Goal: Information Seeking & Learning: Check status

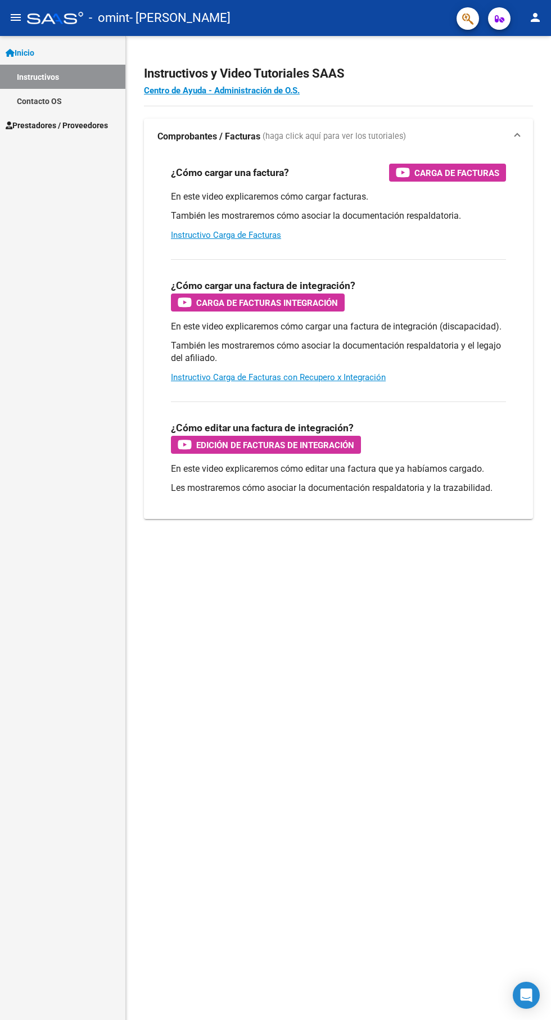
click at [14, 17] on mat-icon "menu" at bounding box center [15, 17] width 13 height 13
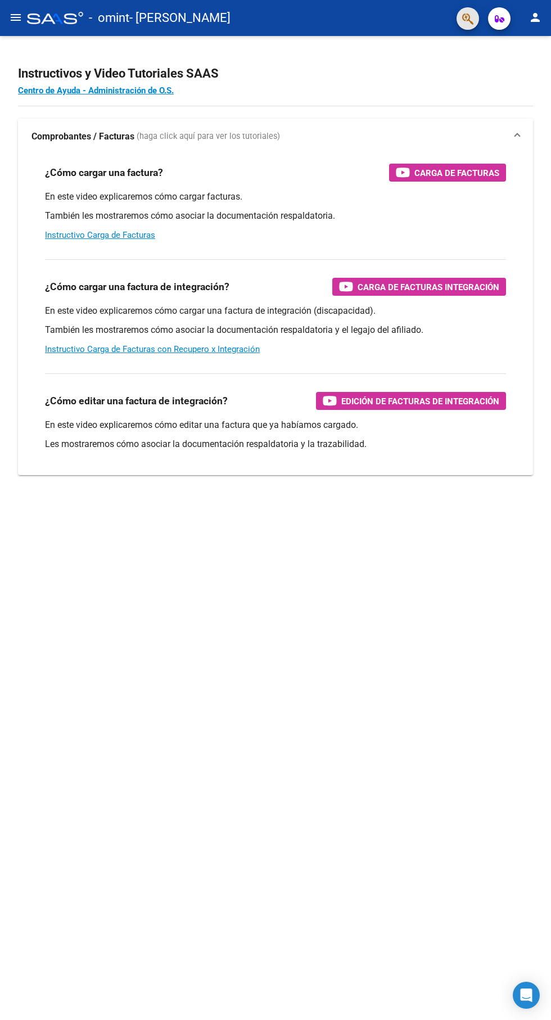
click at [468, 19] on icon "button" at bounding box center [467, 18] width 11 height 13
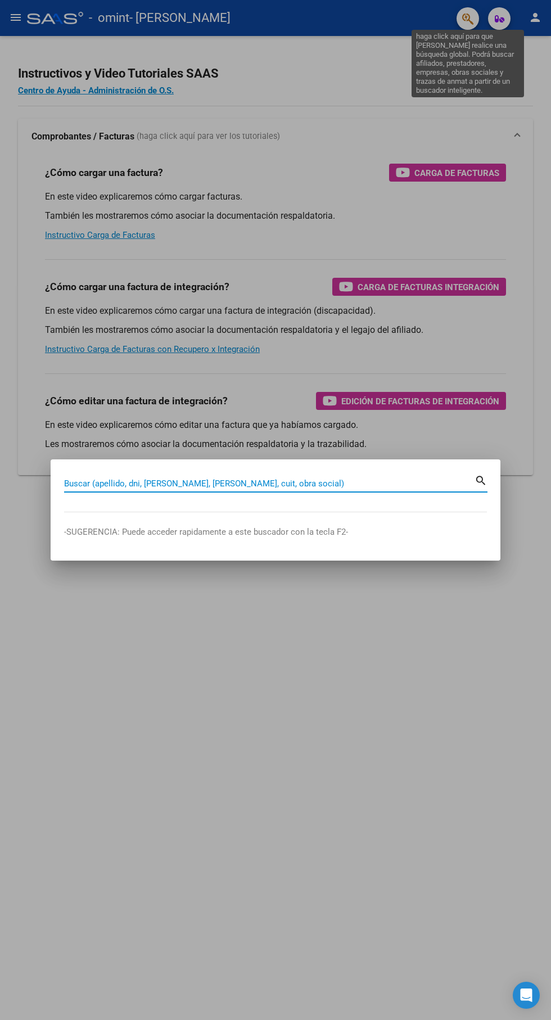
click at [45, 354] on div at bounding box center [275, 510] width 551 height 1020
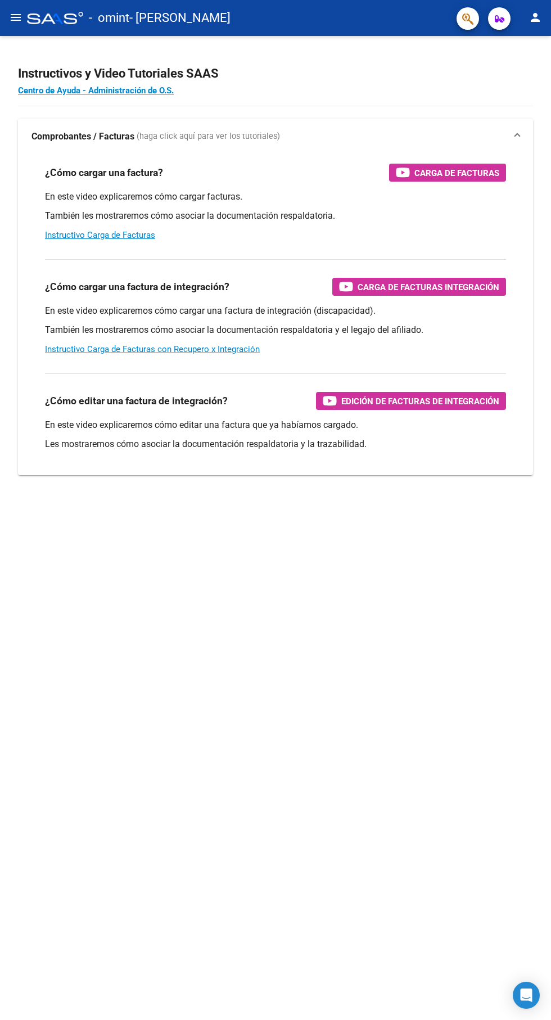
click at [176, 11] on span "- [PERSON_NAME]" at bounding box center [179, 18] width 101 height 25
click at [535, 17] on mat-icon "person" at bounding box center [535, 17] width 13 height 13
click at [543, 46] on button "person Mi Perfil" at bounding box center [512, 47] width 69 height 27
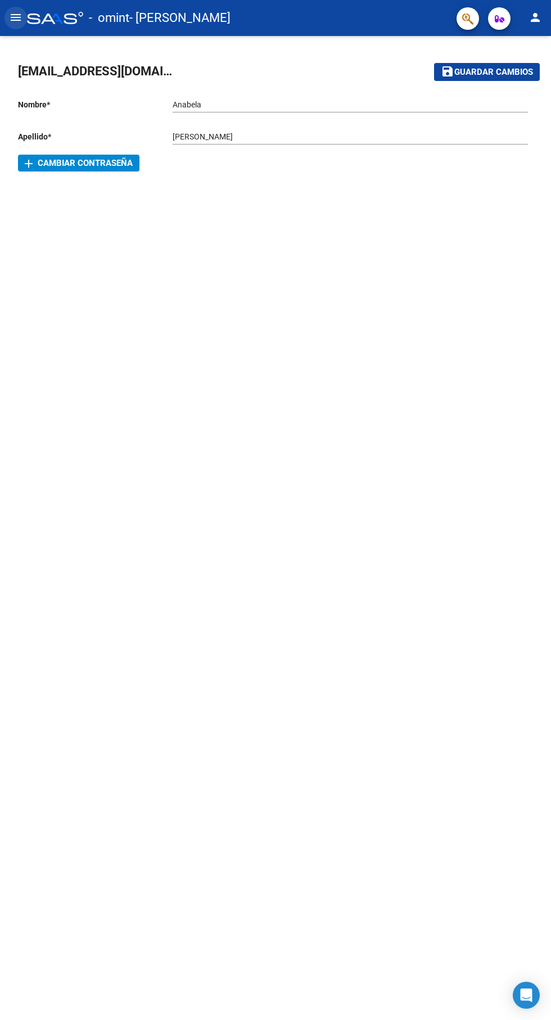
click at [10, 21] on mat-icon "menu" at bounding box center [15, 17] width 13 height 13
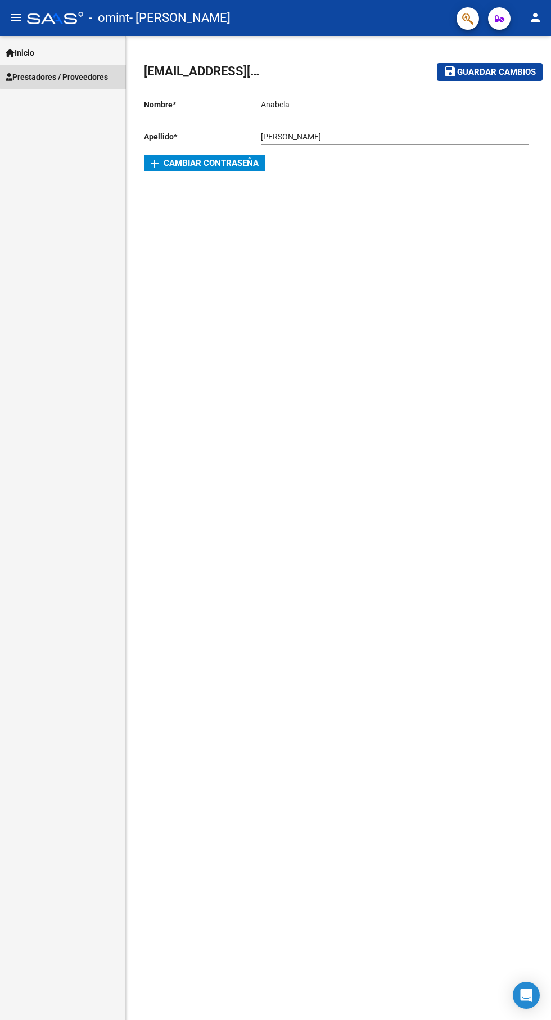
click at [80, 75] on span "Prestadores / Proveedores" at bounding box center [57, 77] width 102 height 12
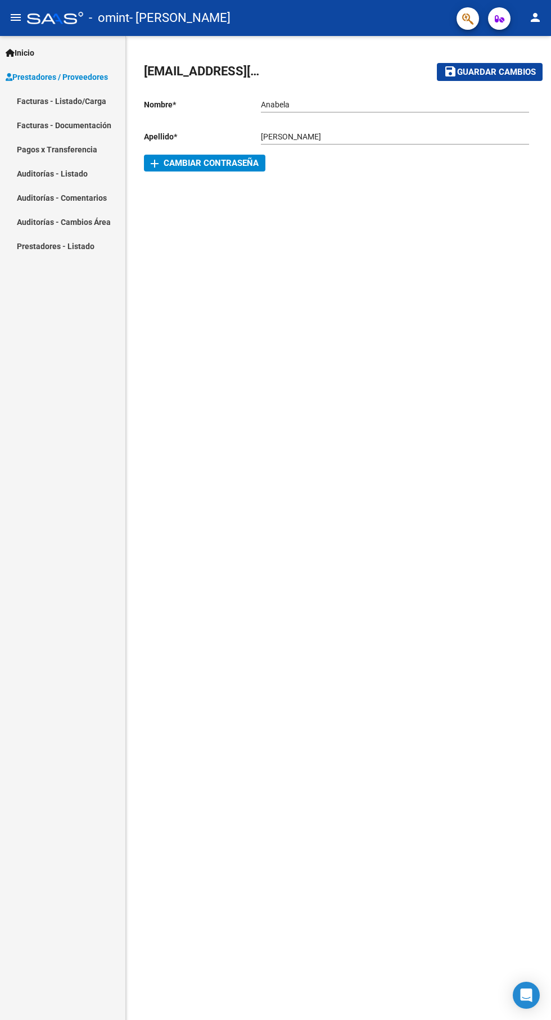
click at [89, 105] on link "Facturas - Listado/Carga" at bounding box center [62, 101] width 125 height 24
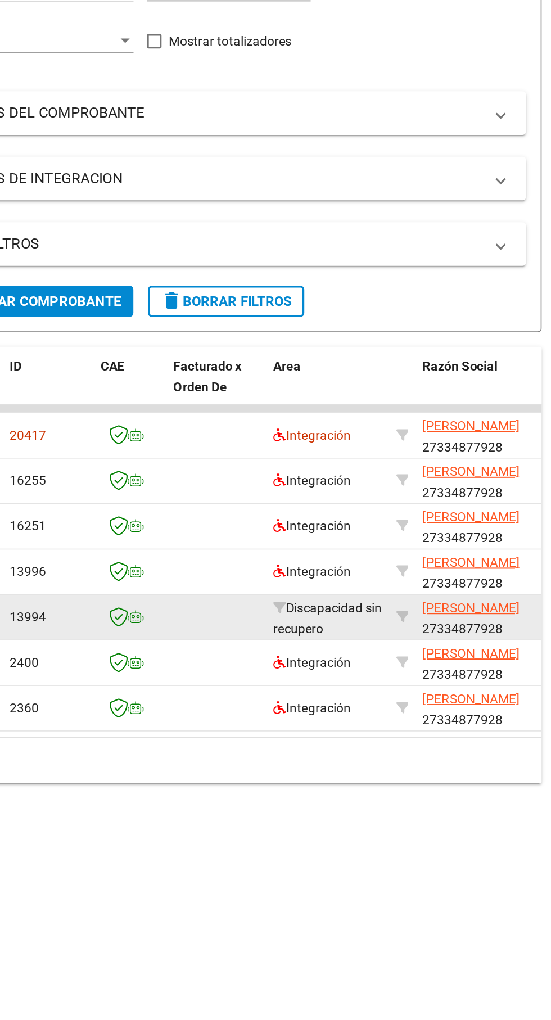
click at [416, 584] on span "Discapacidad sin recupero" at bounding box center [400, 587] width 67 height 22
click at [493, 581] on span "[PERSON_NAME]" at bounding box center [490, 580] width 60 height 9
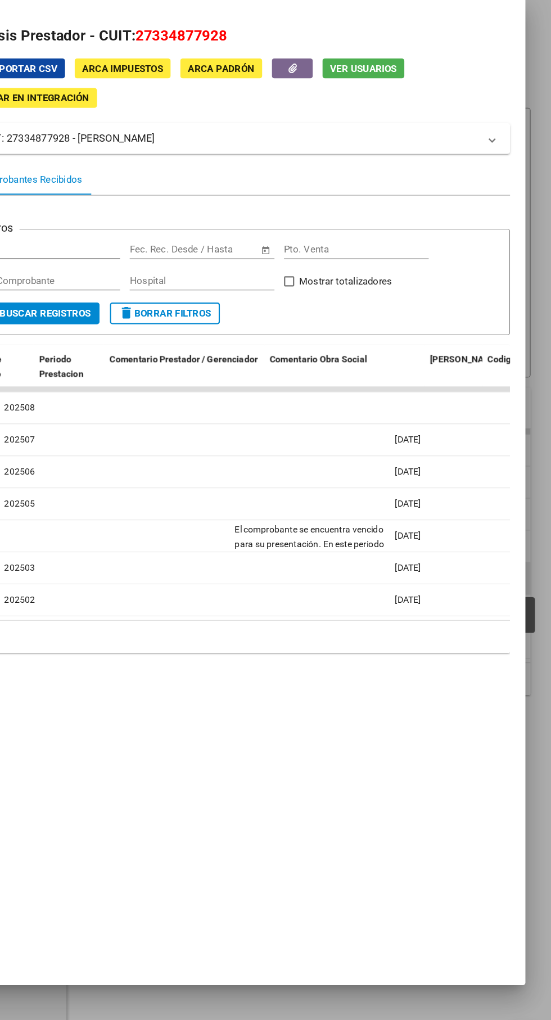
scroll to position [0, 1951]
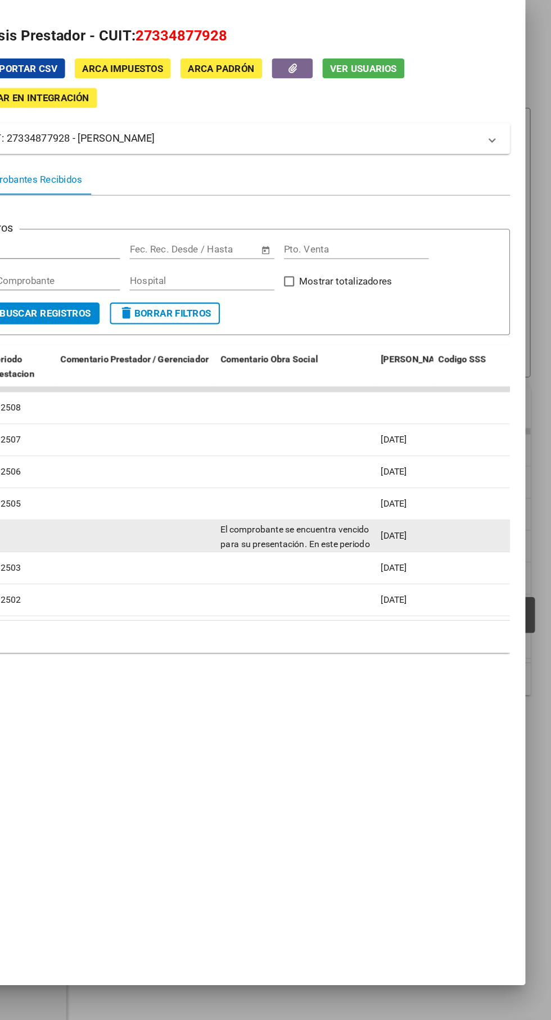
click at [402, 544] on span "[DATE]" at bounding box center [413, 548] width 23 height 9
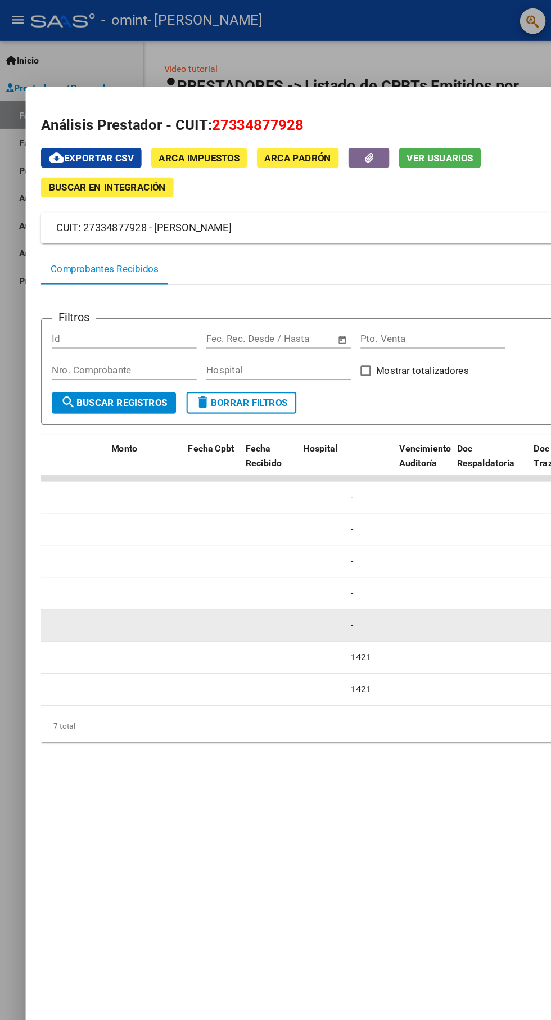
scroll to position [0, 0]
